Goal: Task Accomplishment & Management: Use online tool/utility

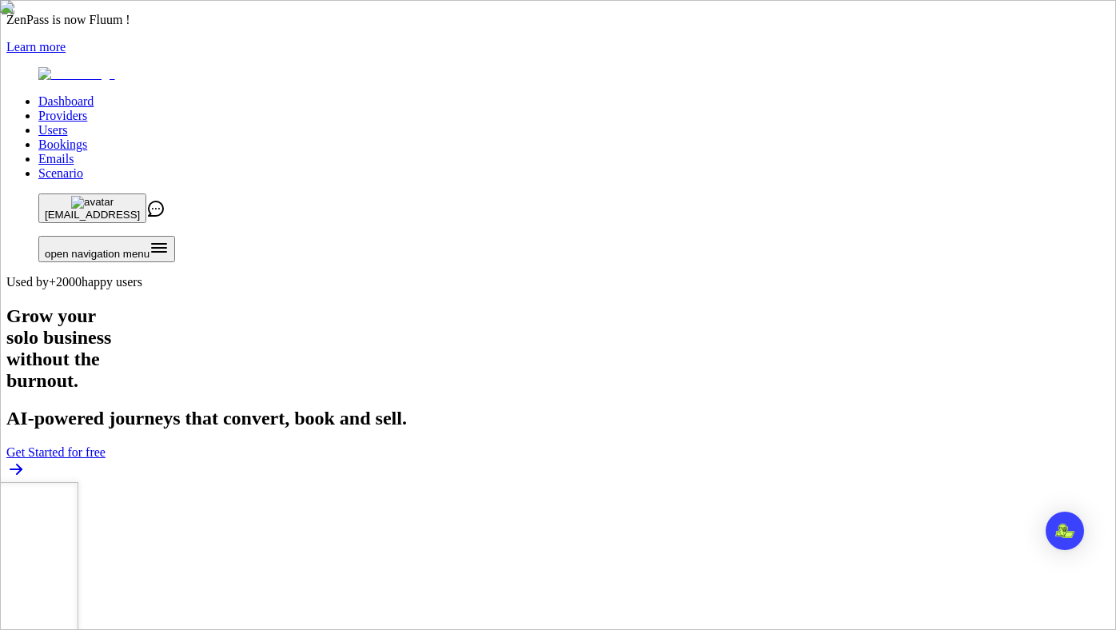
click at [67, 123] on link "Users" at bounding box center [52, 130] width 29 height 14
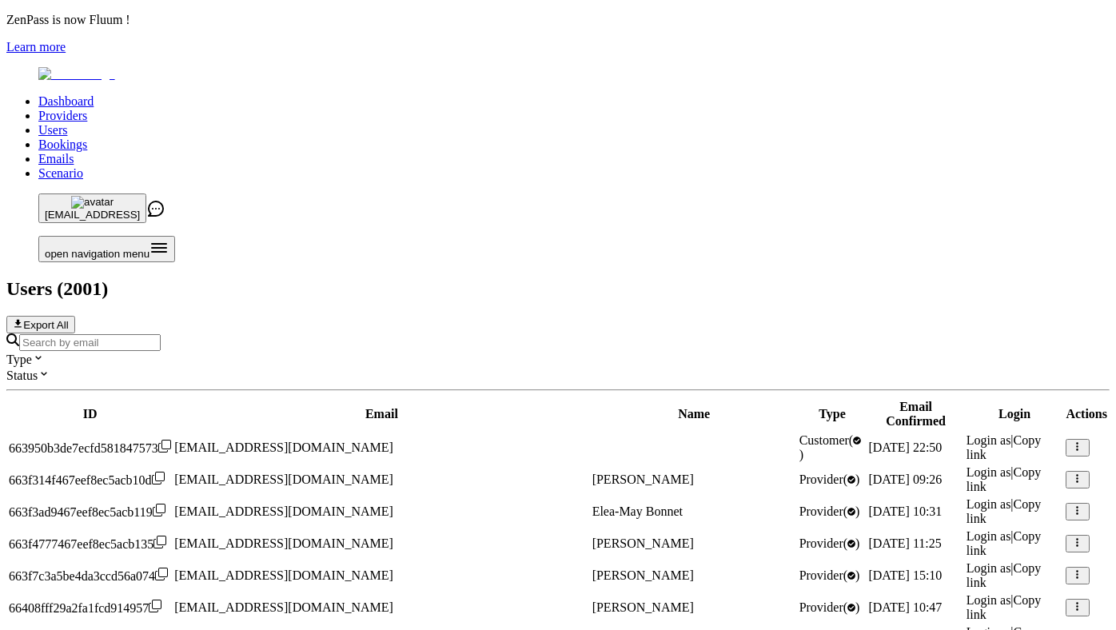
click at [161, 334] on input "Search by email" at bounding box center [89, 342] width 141 height 17
type input "eden"
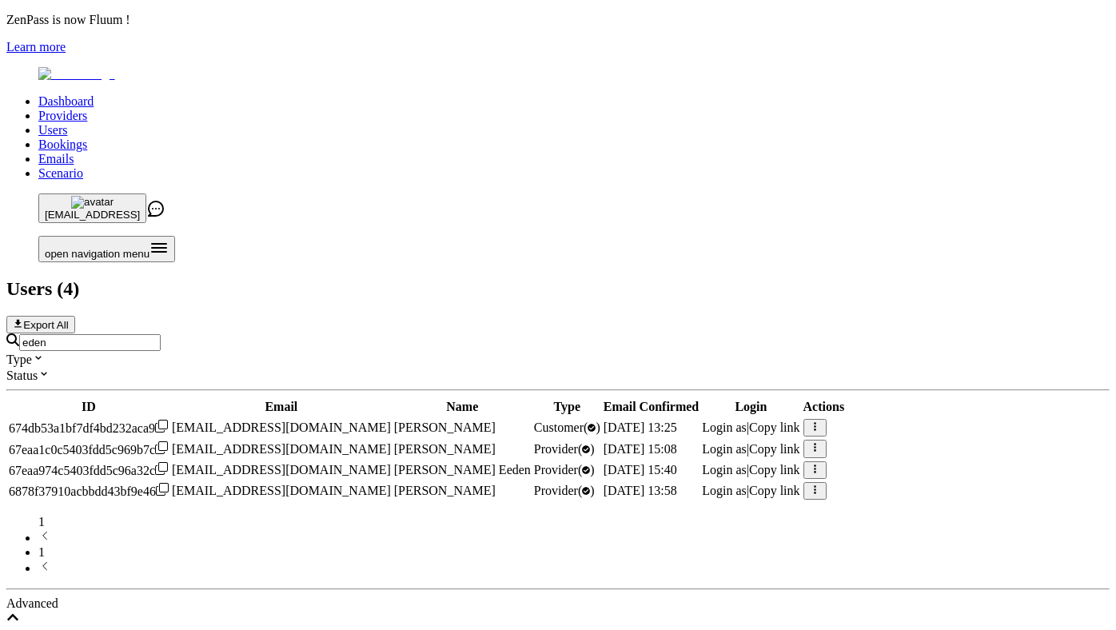
click at [746, 442] on span "Login as" at bounding box center [724, 449] width 45 height 14
click at [758, 278] on div "Users ( 4 ) Export All" at bounding box center [557, 305] width 1103 height 55
